Goal: Find specific page/section: Find specific page/section

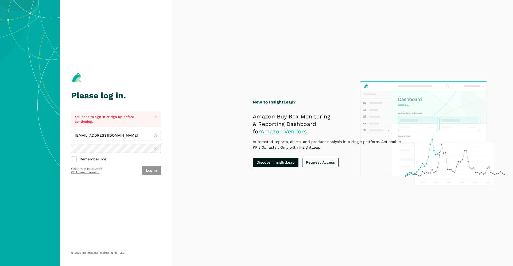
type input "[EMAIL_ADDRESS][DOMAIN_NAME]"
click at [150, 172] on button "Log in" at bounding box center [151, 170] width 19 height 9
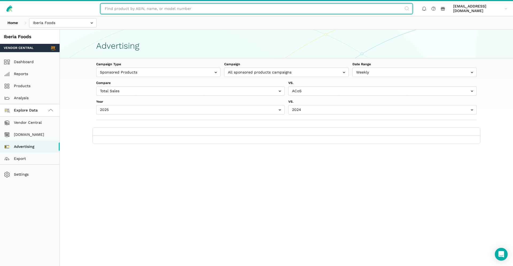
click at [228, 11] on input "text" at bounding box center [256, 8] width 311 height 9
paste input "B001SB4HUE"
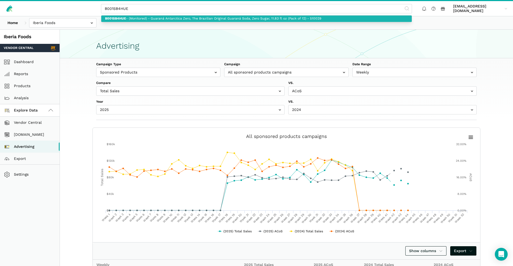
click at [223, 17] on link "B001SB4HUE - (Monitored) - Guaraná Antarctica Zero, The Brazilian Original Guar…" at bounding box center [256, 19] width 311 height 7
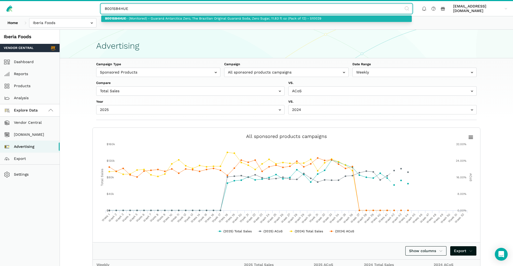
type input "B001SB4HUE - (Monitored) - Guaraná Antarctica Zero, The Brazilian Original Guar…"
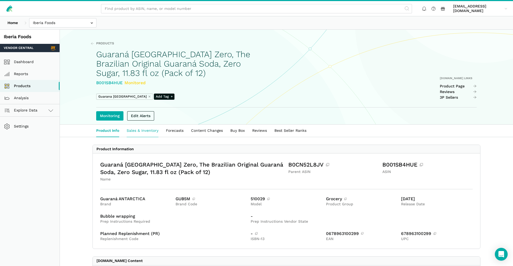
click at [149, 132] on link "Sales & Inventory" at bounding box center [142, 131] width 39 height 12
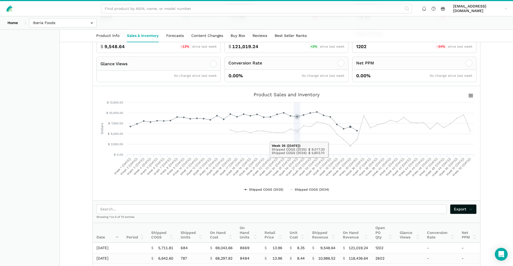
scroll to position [150, 0]
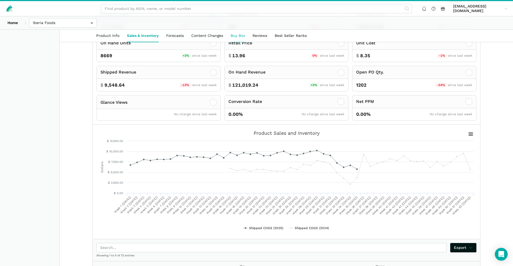
click at [236, 38] on link "Buy Box" at bounding box center [238, 36] width 22 height 12
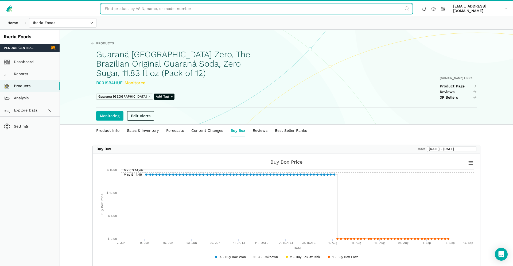
click at [221, 6] on input "text" at bounding box center [256, 8] width 311 height 9
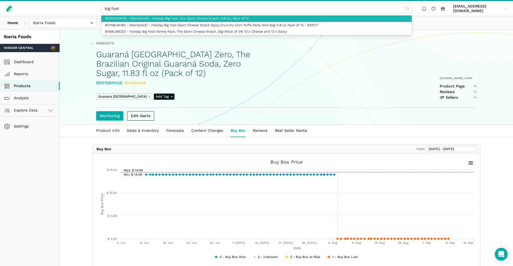
click at [174, 17] on link "B00EN2HHYS - (Monitored) - Holiday Big Foot, The Giant Cheese Snack, 0.8 Oz, Pa…" at bounding box center [256, 19] width 311 height 7
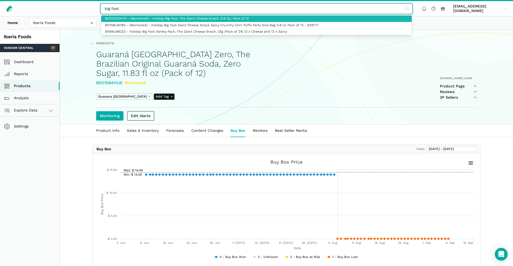
type input "B00EN2HHYS - (Monitored) - Holiday Big Foot, The Giant Cheese Snack, 0.8 Oz, Pa…"
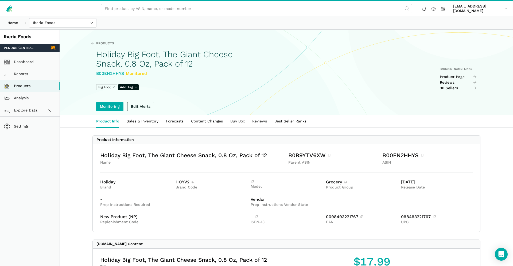
click at [117, 73] on div "B00EN2HHYS Monitored" at bounding box center [174, 73] width 156 height 7
copy div "B00EN2HHYS"
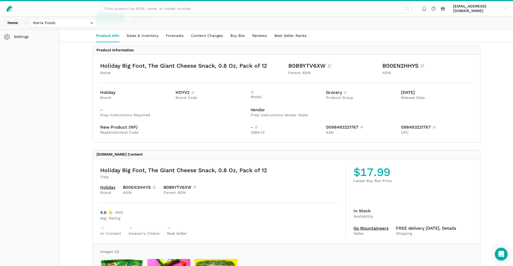
scroll to position [79, 0]
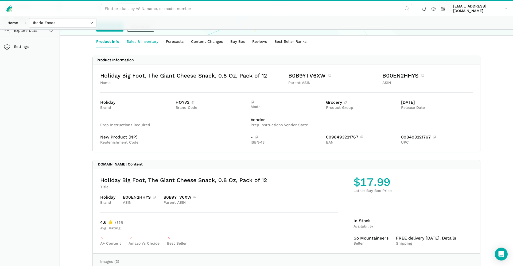
click at [144, 42] on link "Sales & Inventory" at bounding box center [142, 42] width 39 height 12
